Goal: Complete application form

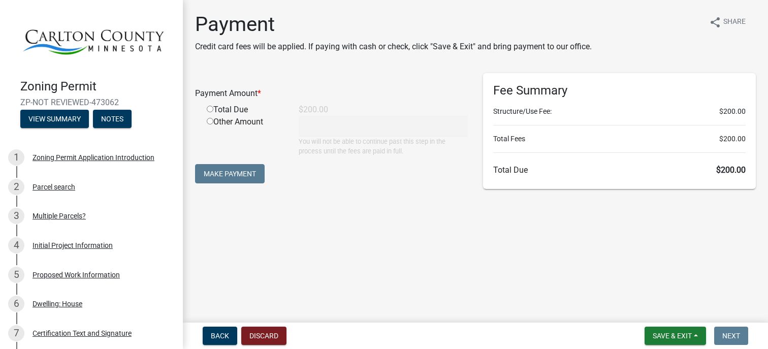
click at [209, 109] on input "radio" at bounding box center [210, 109] width 7 height 7
radio input "true"
type input "200"
click at [228, 177] on button "Make Payment" at bounding box center [230, 173] width 70 height 19
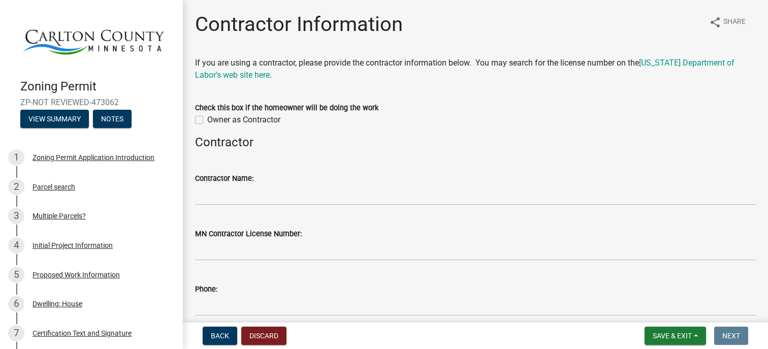
click at [207, 119] on label "Owner as Contractor" at bounding box center [243, 120] width 73 height 12
click at [207, 119] on input "Owner as Contractor" at bounding box center [210, 117] width 7 height 7
checkbox input "true"
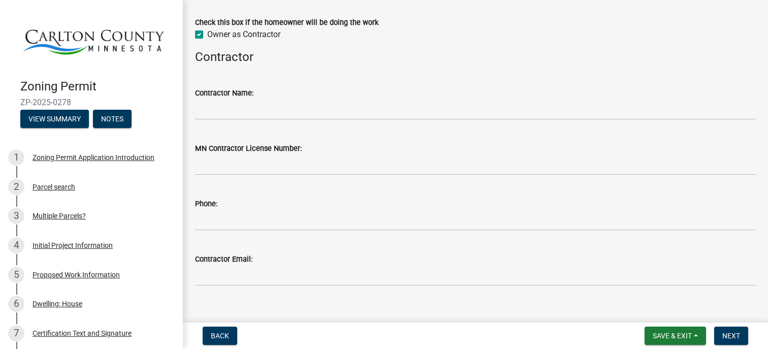
scroll to position [100, 0]
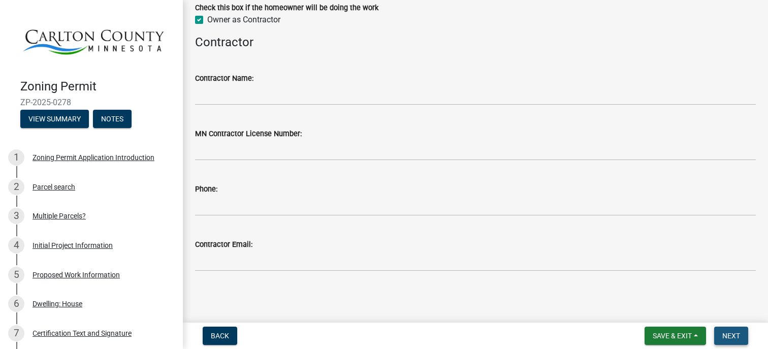
click at [735, 335] on span "Next" at bounding box center [731, 335] width 18 height 8
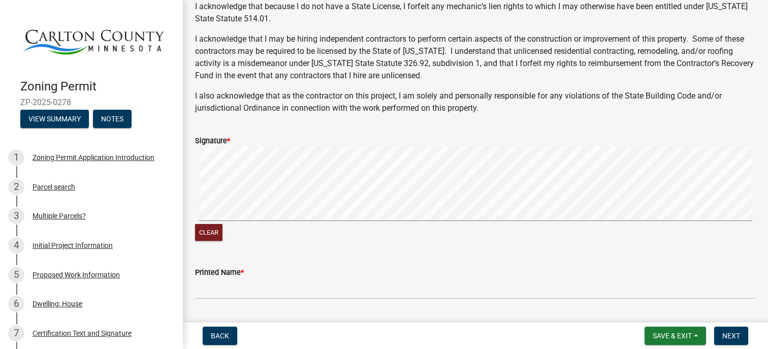
scroll to position [244, 0]
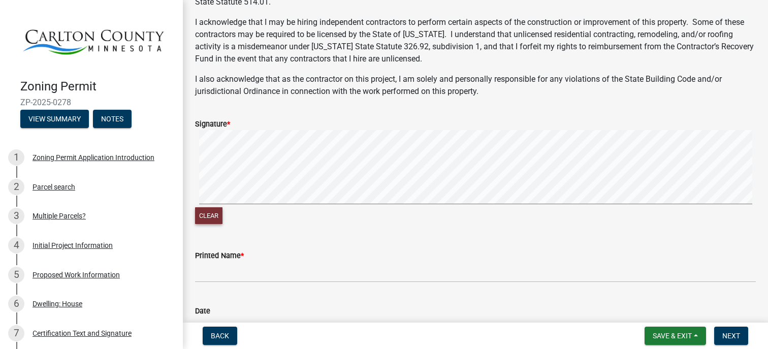
click at [219, 215] on button "Clear" at bounding box center [208, 215] width 27 height 17
click at [209, 213] on button "Clear" at bounding box center [208, 215] width 27 height 17
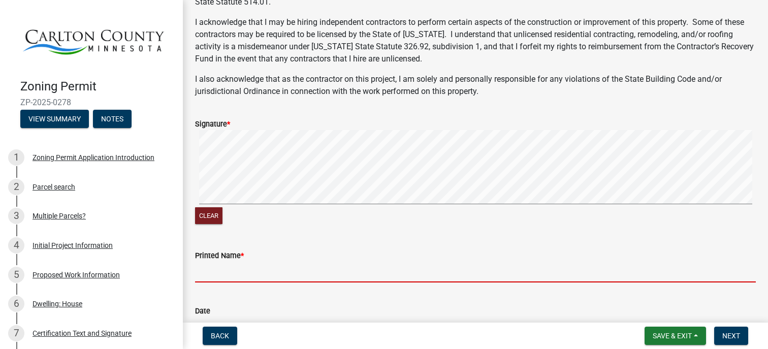
click at [206, 268] on input "Printed Name *" at bounding box center [475, 271] width 560 height 21
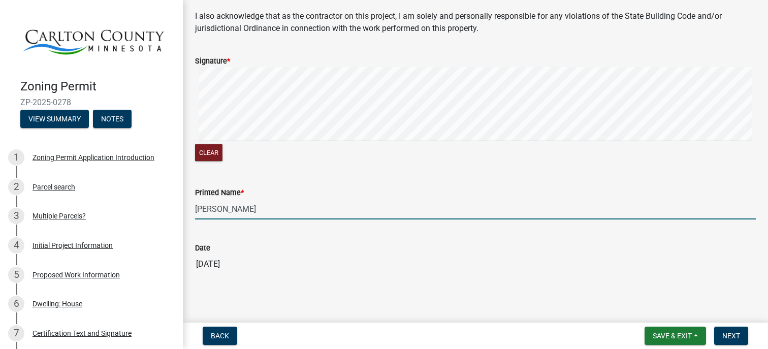
scroll to position [310, 0]
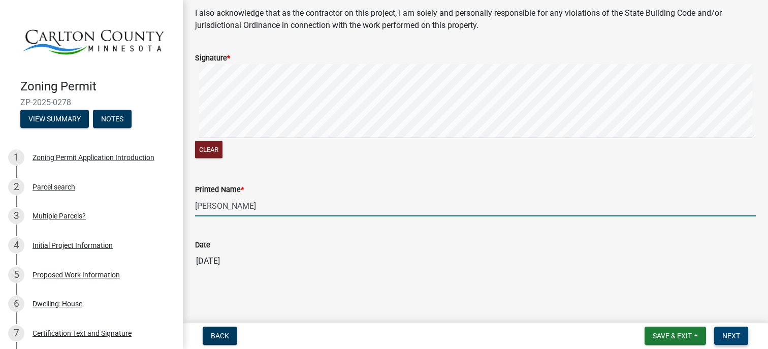
type input "[PERSON_NAME]"
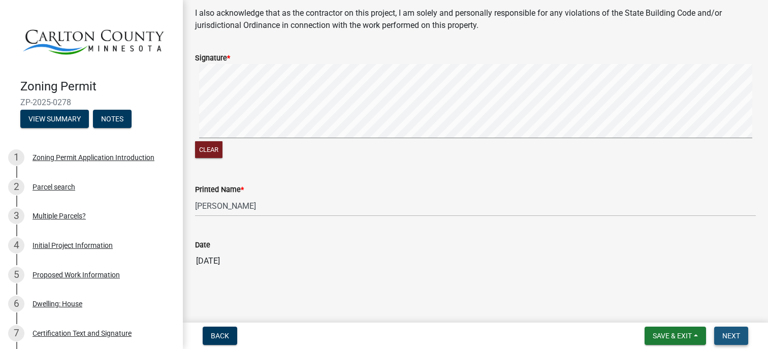
click at [736, 334] on span "Next" at bounding box center [731, 335] width 18 height 8
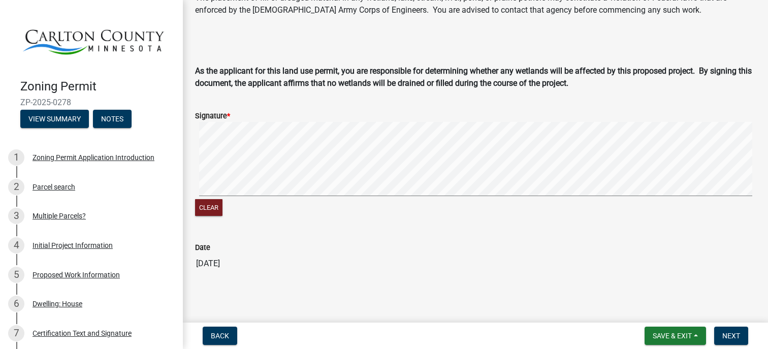
scroll to position [230, 0]
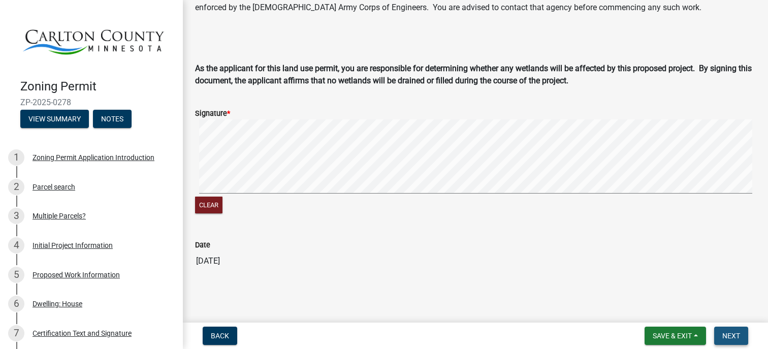
click at [736, 334] on span "Next" at bounding box center [731, 335] width 18 height 8
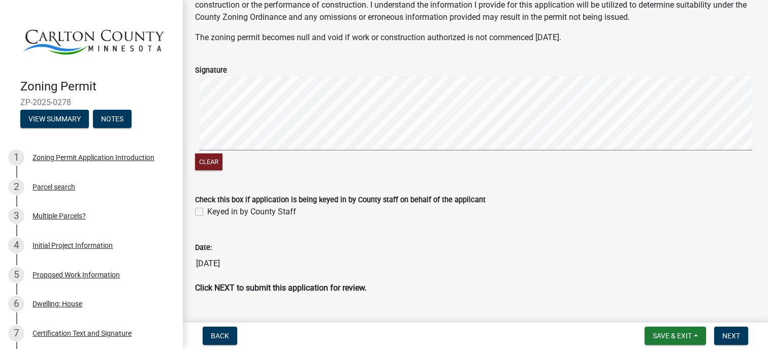
scroll to position [138, 0]
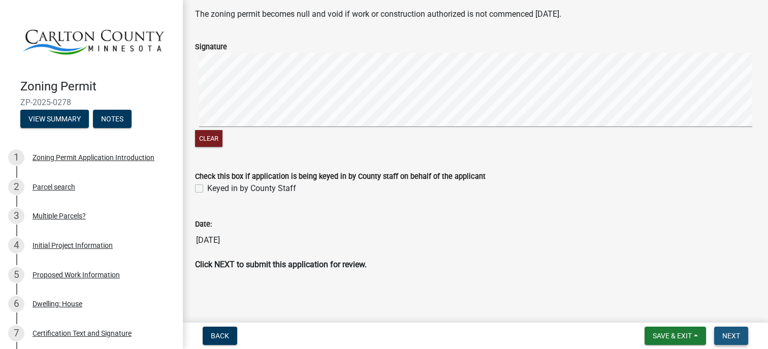
click at [730, 333] on span "Next" at bounding box center [731, 335] width 18 height 8
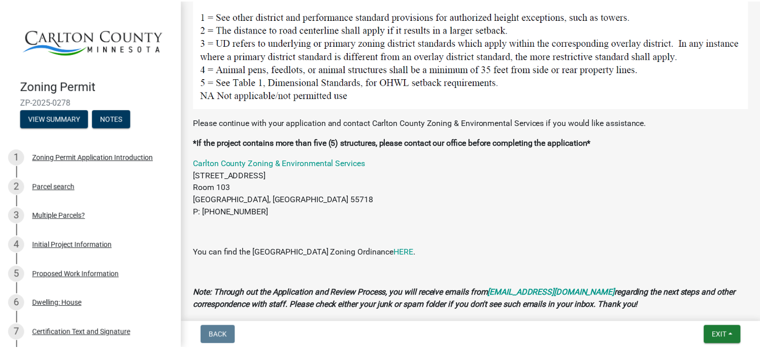
scroll to position [1266, 0]
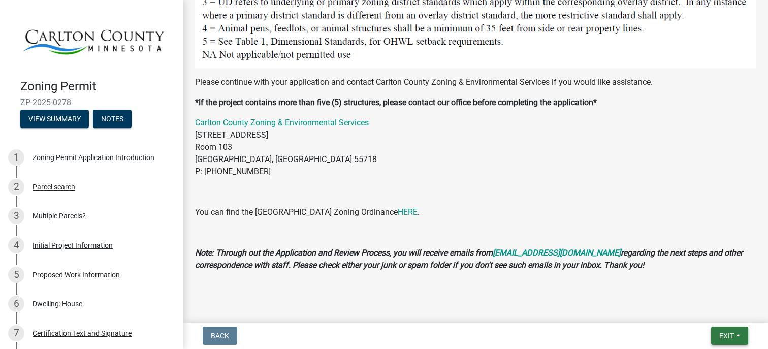
click at [730, 337] on span "Exit" at bounding box center [726, 335] width 15 height 8
click at [705, 310] on button "Save & Exit" at bounding box center [707, 309] width 81 height 24
